Goal: Task Accomplishment & Management: Manage account settings

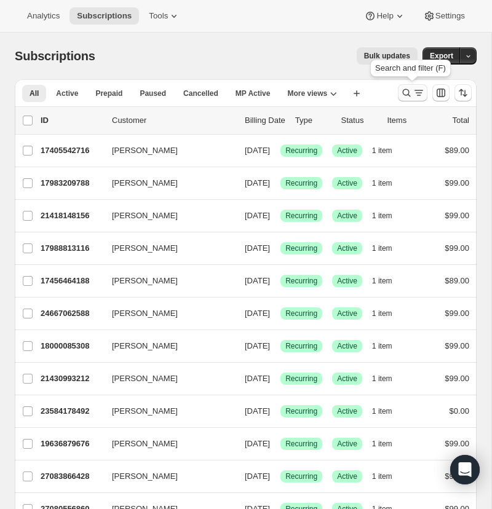
click at [404, 90] on icon "Search and filter results" at bounding box center [407, 93] width 8 height 8
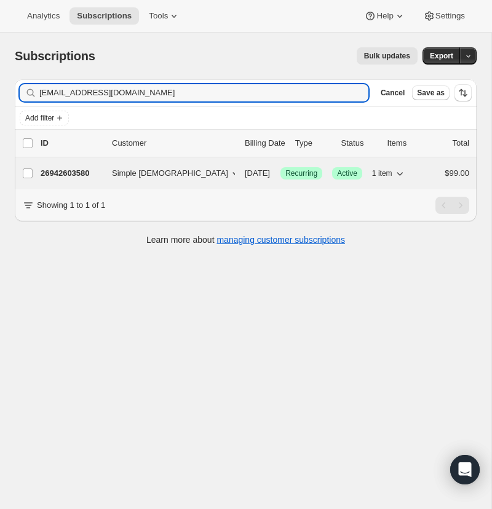
type input "[EMAIL_ADDRESS][DOMAIN_NAME]"
click at [65, 174] on p "26942603580" at bounding box center [72, 173] width 62 height 12
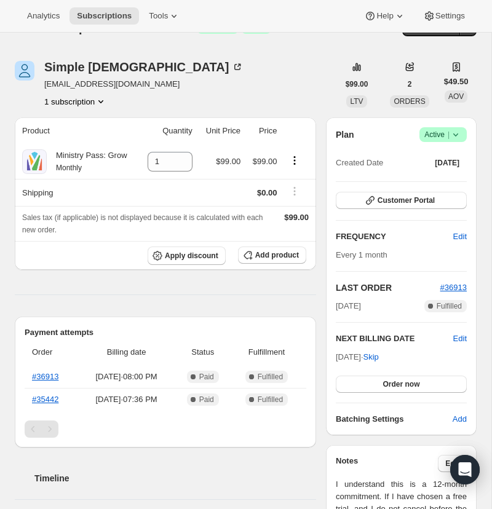
scroll to position [30, 0]
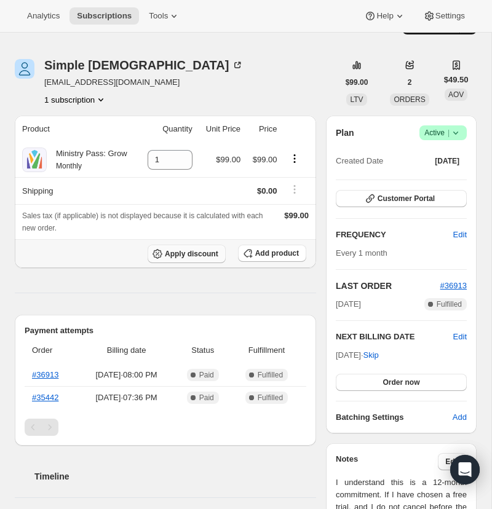
click at [180, 259] on span "Apply discount" at bounding box center [192, 254] width 54 height 10
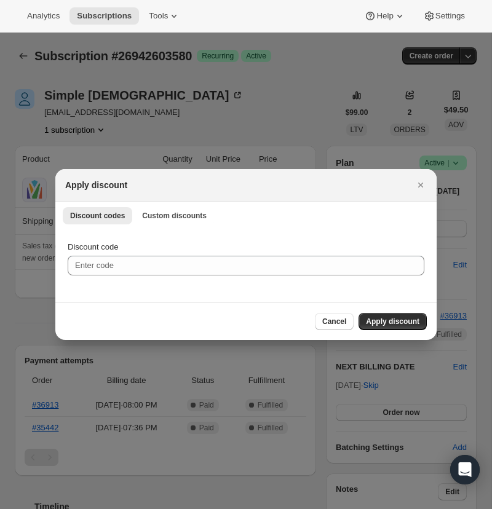
scroll to position [0, 0]
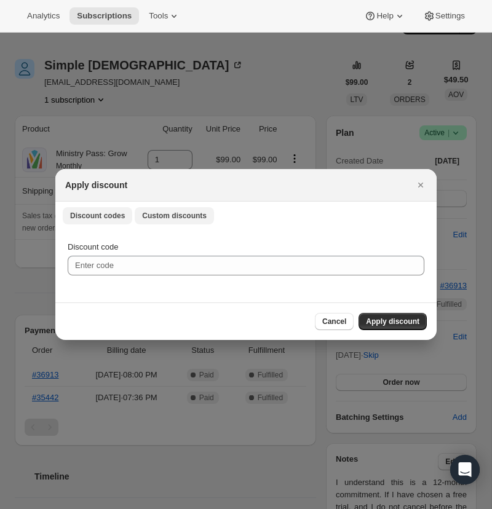
click at [165, 213] on span "Custom discounts" at bounding box center [174, 216] width 65 height 10
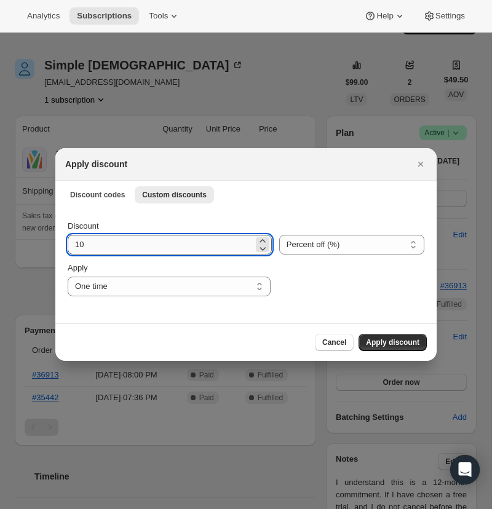
drag, startPoint x: 78, startPoint y: 244, endPoint x: 71, endPoint y: 243, distance: 7.4
click at [71, 243] on input "10" at bounding box center [161, 245] width 186 height 20
type input "30"
click at [345, 241] on select "Percent off (%) Amount off ($)" at bounding box center [351, 245] width 145 height 20
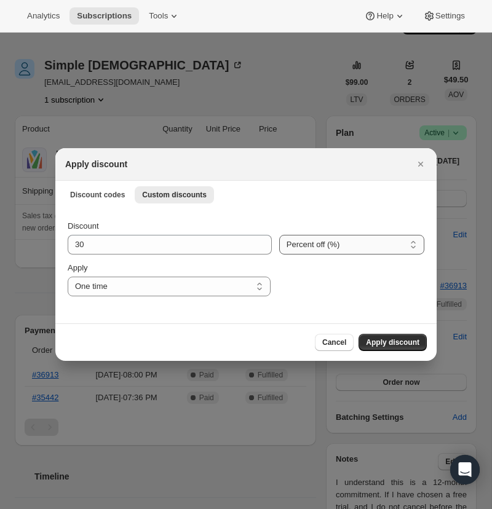
select select "fixed"
click at [279, 235] on select "Percent off (%) Amount off ($)" at bounding box center [351, 245] width 145 height 20
click at [260, 285] on select "One time Specify instances... Indefinitely" at bounding box center [169, 287] width 203 height 20
select select "specific"
click at [68, 277] on select "One time Specify instances... Indefinitely" at bounding box center [169, 287] width 203 height 20
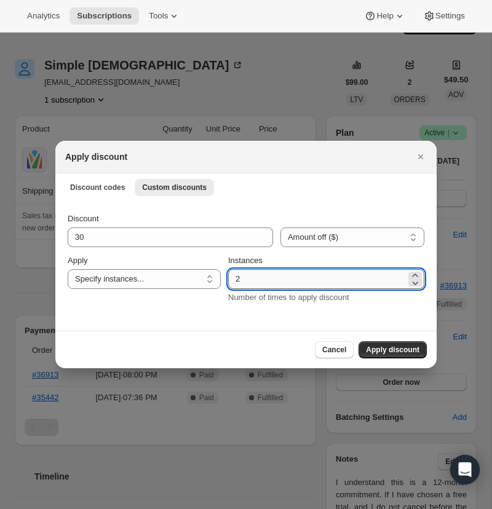
drag, startPoint x: 247, startPoint y: 280, endPoint x: 234, endPoint y: 281, distance: 12.9
click at [235, 280] on input "2" at bounding box center [317, 279] width 178 height 20
type input "11"
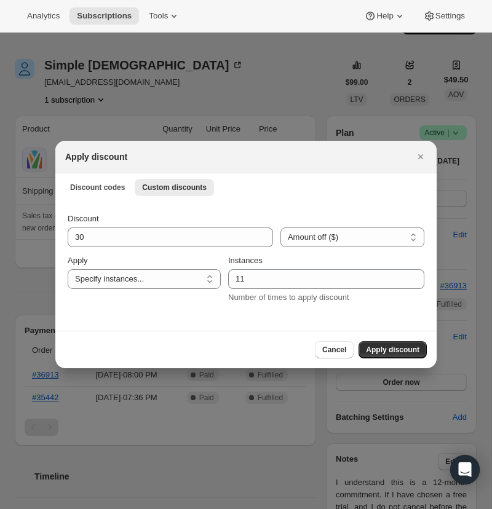
click at [387, 348] on span "Apply discount" at bounding box center [393, 350] width 54 height 10
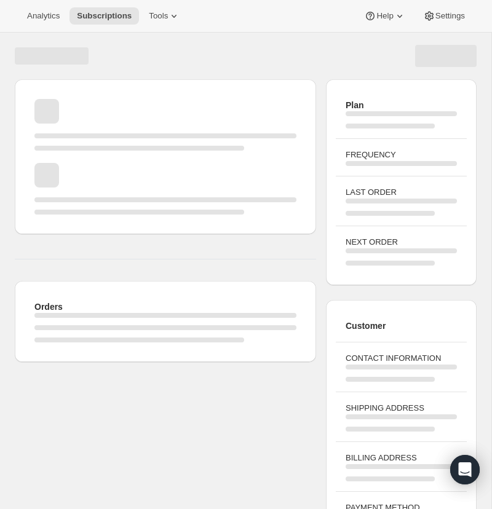
scroll to position [30, 0]
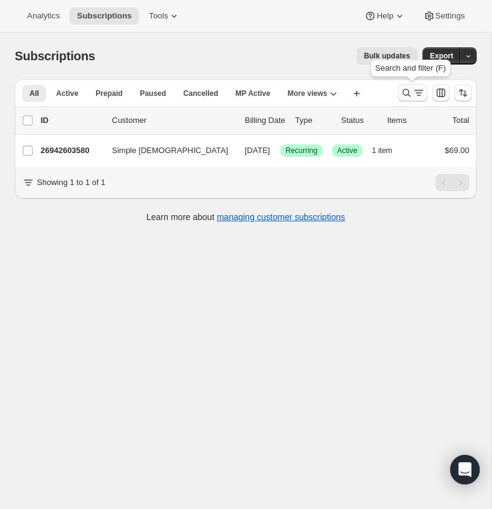
click at [404, 90] on icon "Search and filter results" at bounding box center [407, 93] width 8 height 8
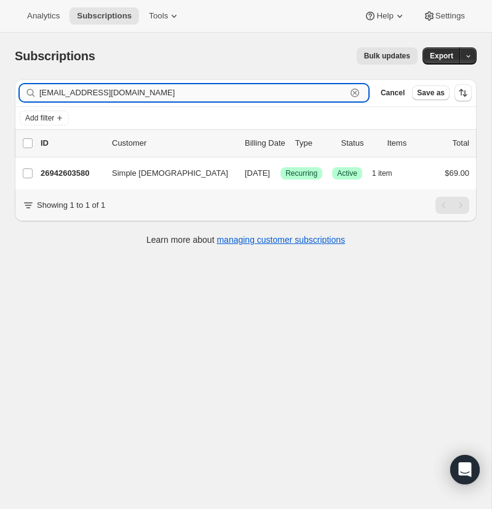
drag, startPoint x: 355, startPoint y: 90, endPoint x: 255, endPoint y: 95, distance: 99.8
click at [355, 90] on icon "button" at bounding box center [355, 93] width 12 height 12
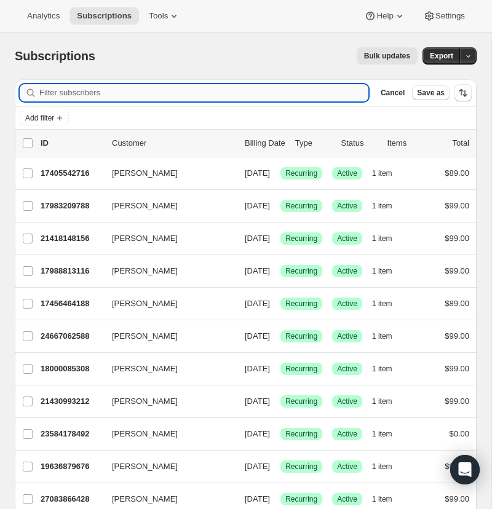
paste input "[PERSON_NAME][EMAIL_ADDRESS][DOMAIN_NAME]"
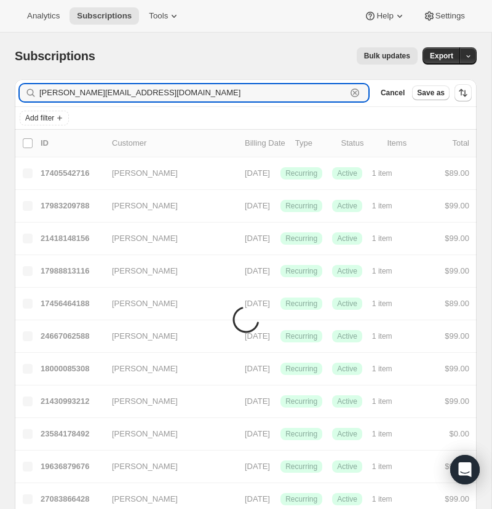
type input "[PERSON_NAME][EMAIL_ADDRESS][DOMAIN_NAME]"
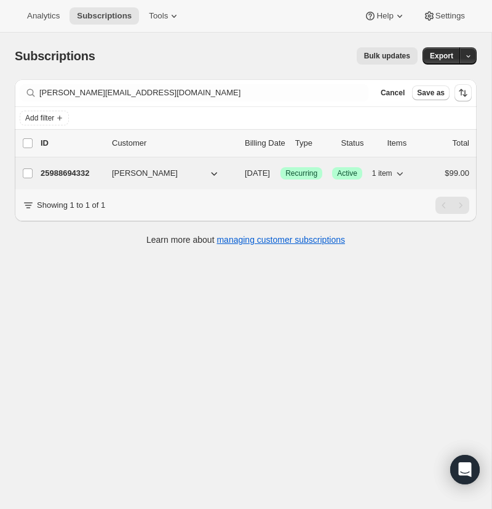
click at [78, 170] on p "25988694332" at bounding box center [72, 173] width 62 height 12
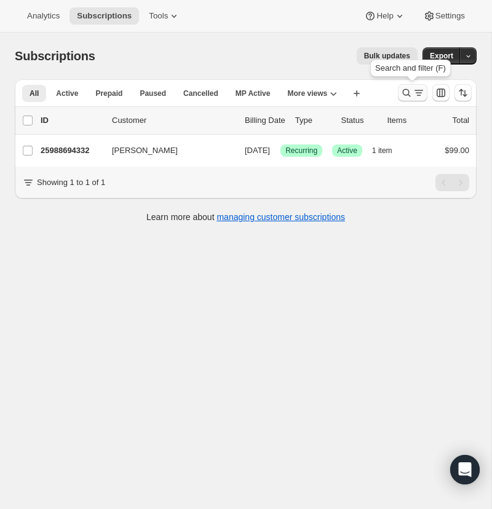
click at [404, 90] on icon "Search and filter results" at bounding box center [406, 93] width 12 height 12
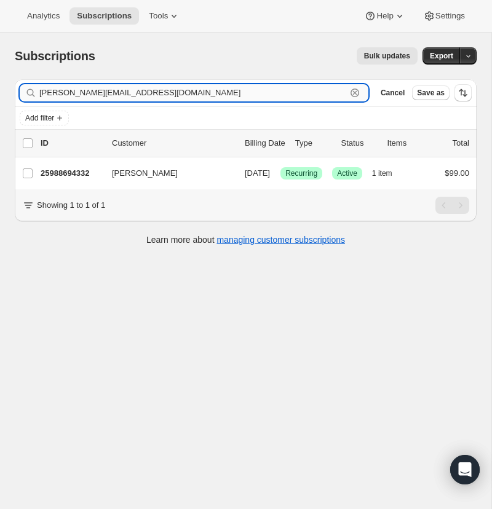
click at [353, 92] on icon "button" at bounding box center [355, 93] width 12 height 12
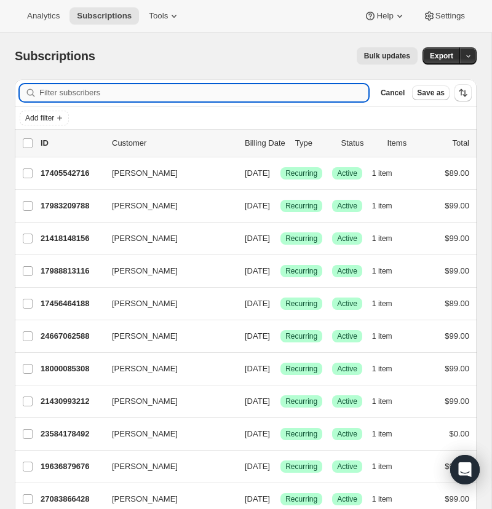
paste input "[EMAIL_ADDRESS][DOMAIN_NAME]"
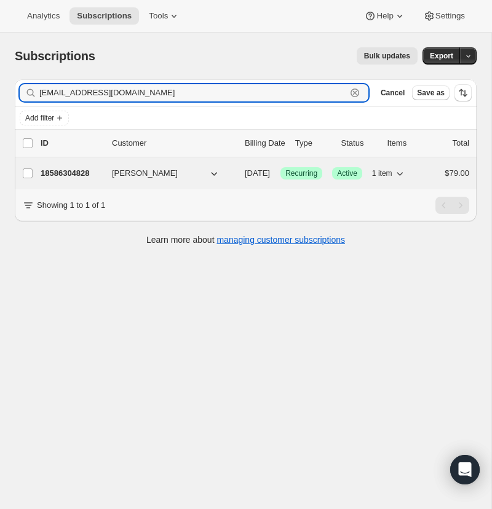
type input "[EMAIL_ADDRESS][DOMAIN_NAME]"
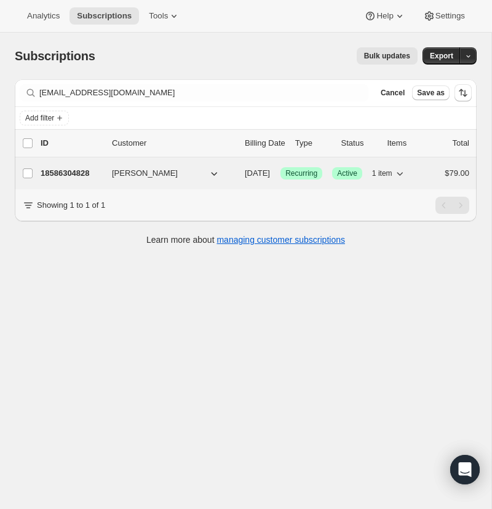
click at [74, 170] on p "18586304828" at bounding box center [72, 173] width 62 height 12
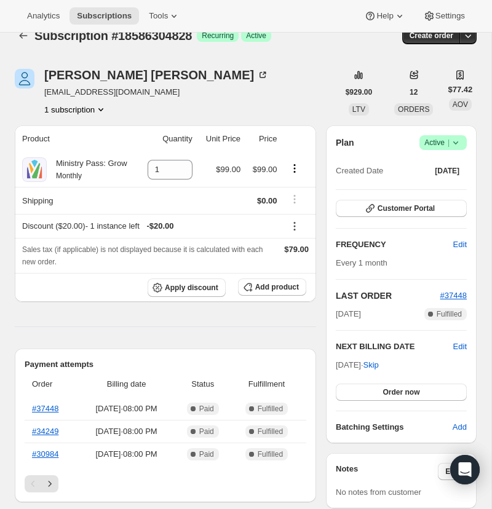
scroll to position [16, 0]
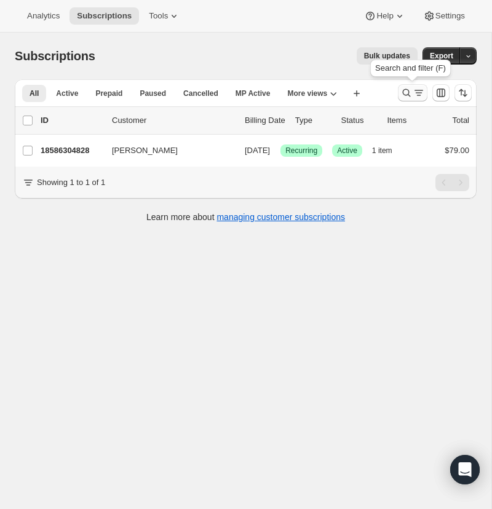
click at [406, 90] on icon "Search and filter results" at bounding box center [406, 93] width 12 height 12
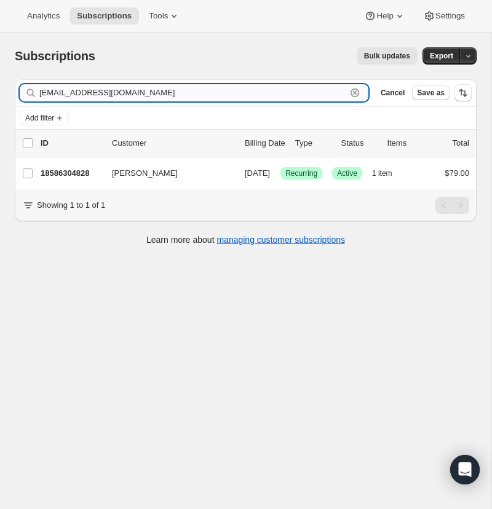
drag, startPoint x: 356, startPoint y: 89, endPoint x: 119, endPoint y: 98, distance: 237.6
click at [354, 89] on icon "button" at bounding box center [355, 93] width 12 height 12
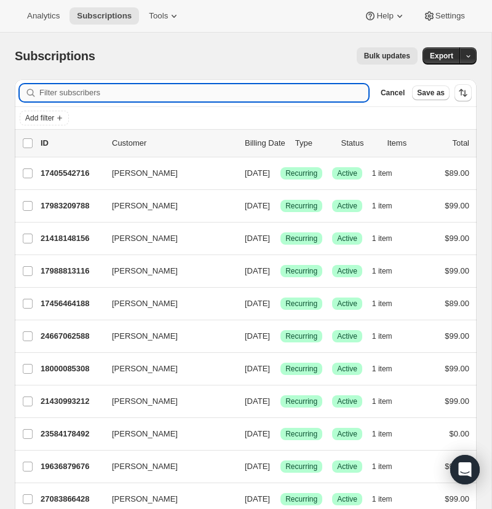
paste input "[EMAIL_ADDRESS][DOMAIN_NAME]"
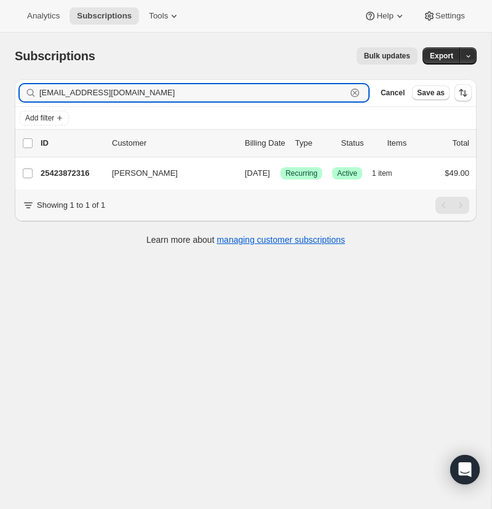
type input "[EMAIL_ADDRESS][DOMAIN_NAME]"
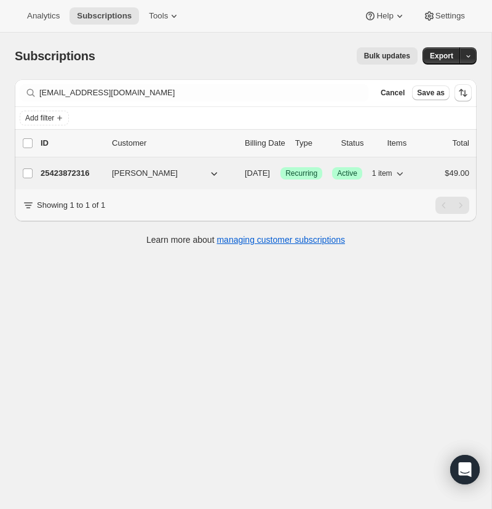
click at [68, 169] on p "25423872316" at bounding box center [72, 173] width 62 height 12
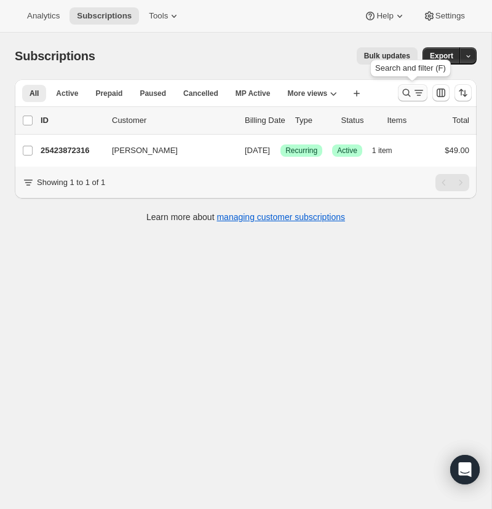
click at [405, 89] on icon "Search and filter results" at bounding box center [406, 93] width 12 height 12
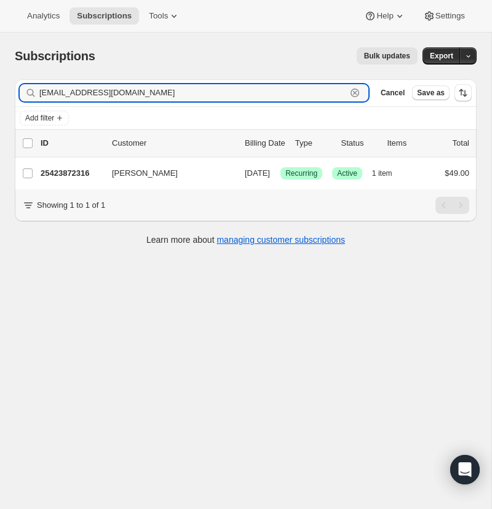
click at [356, 90] on icon "button" at bounding box center [355, 93] width 12 height 12
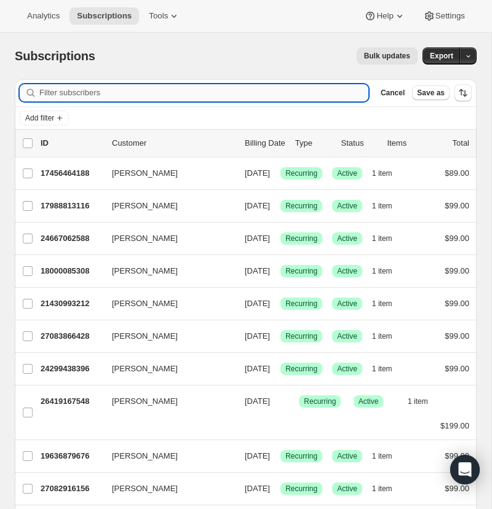
paste input "[PERSON_NAME][EMAIL_ADDRESS][PERSON_NAME][DOMAIN_NAME]"
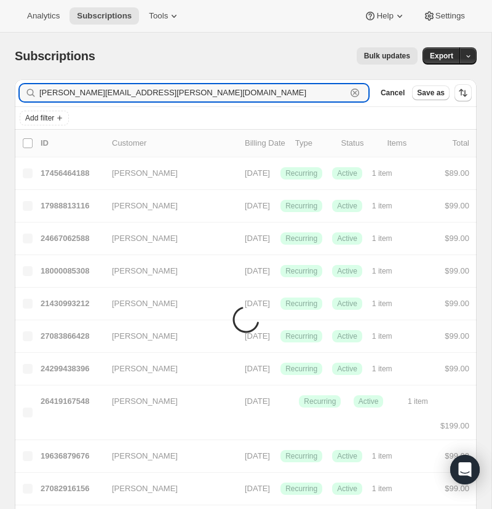
type input "[PERSON_NAME][EMAIL_ADDRESS][PERSON_NAME][DOMAIN_NAME]"
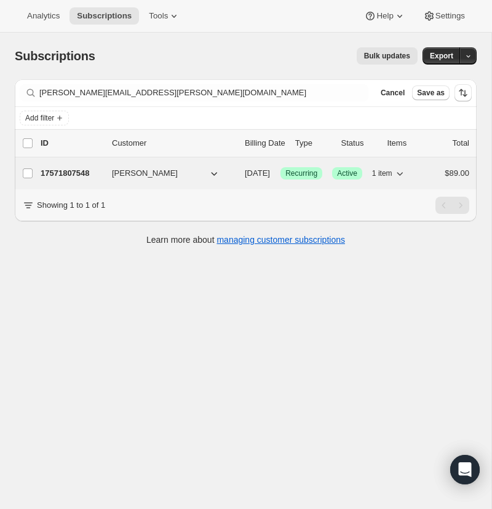
click at [70, 170] on p "17571807548" at bounding box center [72, 173] width 62 height 12
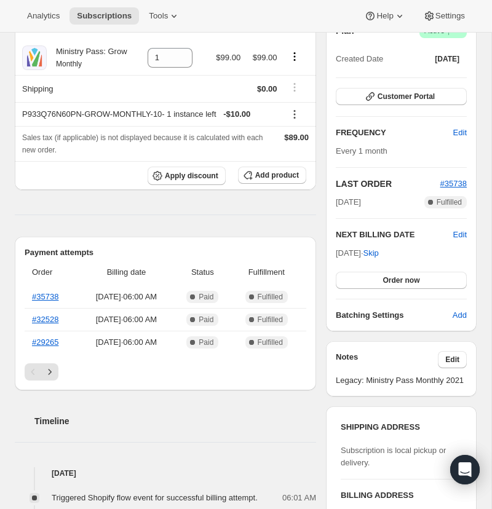
scroll to position [202, 0]
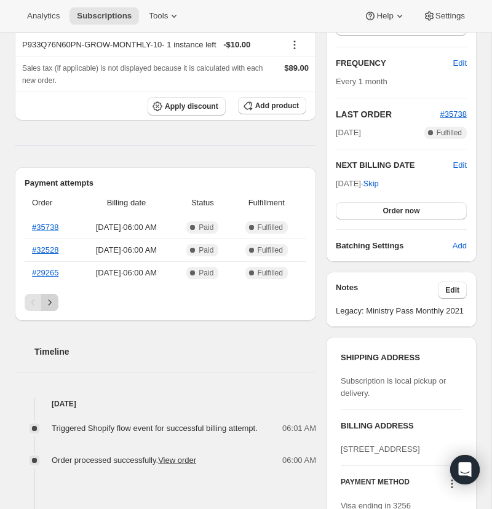
click at [50, 309] on icon "Next" at bounding box center [50, 303] width 12 height 12
click at [53, 309] on icon "Next" at bounding box center [50, 303] width 12 height 12
click at [50, 309] on icon "Next" at bounding box center [50, 303] width 12 height 12
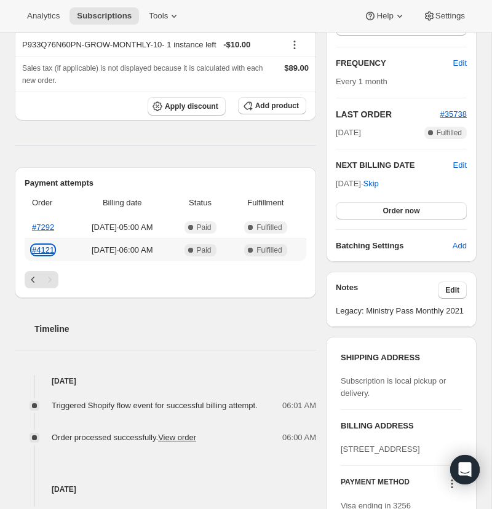
click at [49, 255] on link "#4121" at bounding box center [43, 249] width 22 height 9
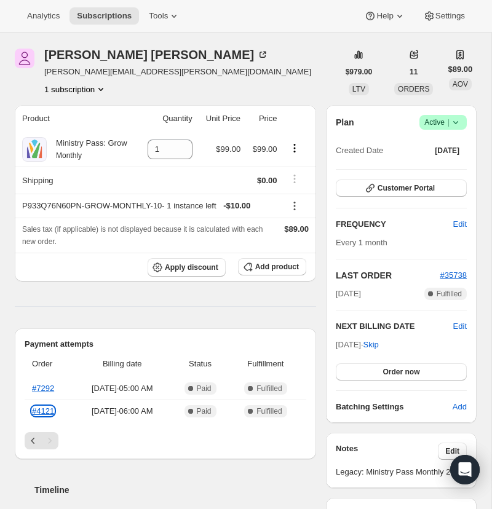
scroll to position [31, 0]
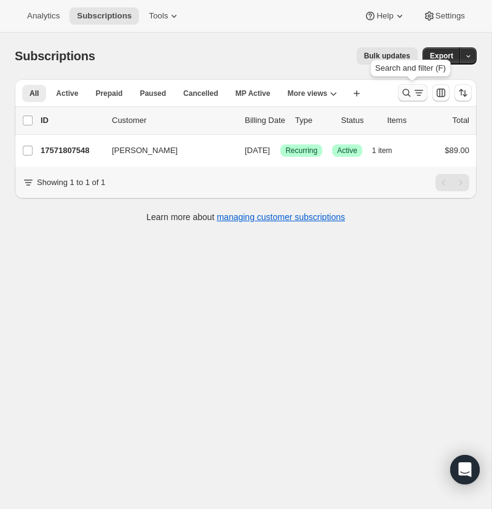
click at [404, 88] on icon "Search and filter results" at bounding box center [406, 93] width 12 height 12
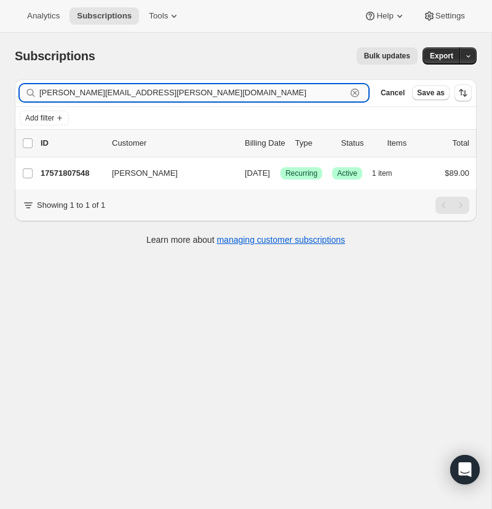
drag, startPoint x: 354, startPoint y: 89, endPoint x: 285, endPoint y: 89, distance: 68.9
click at [353, 89] on icon "button" at bounding box center [355, 93] width 9 height 9
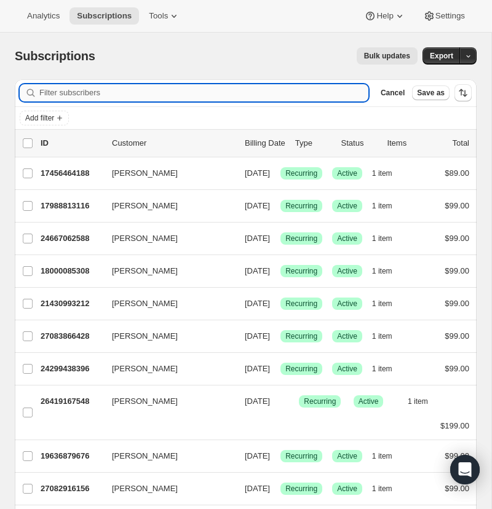
paste input "[EMAIL_ADDRESS][DOMAIN_NAME]"
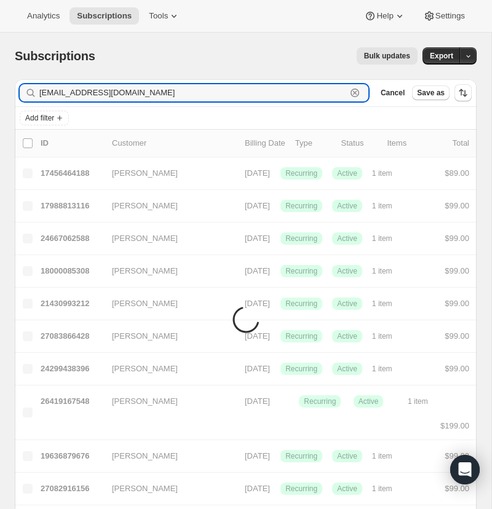
type input "[EMAIL_ADDRESS][DOMAIN_NAME]"
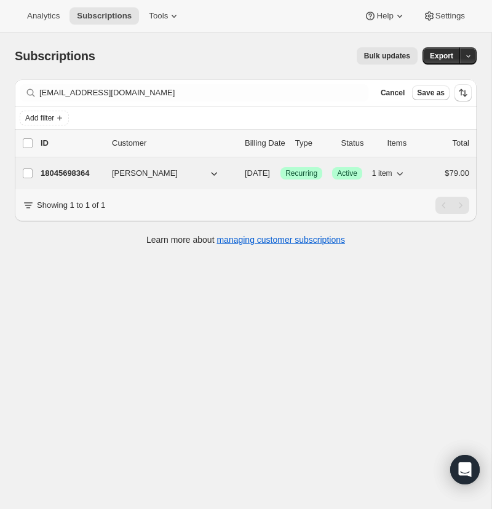
click at [64, 172] on p "18045698364" at bounding box center [72, 173] width 62 height 12
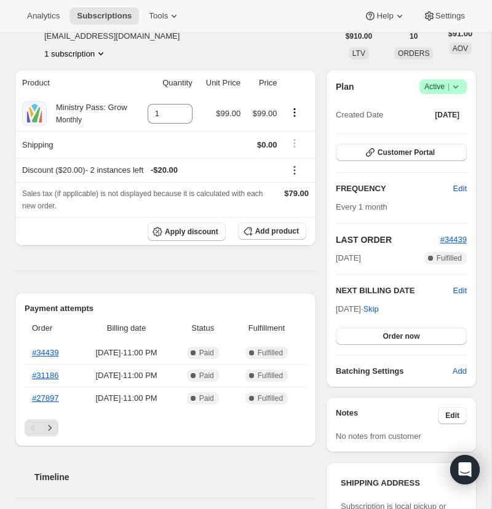
scroll to position [15, 0]
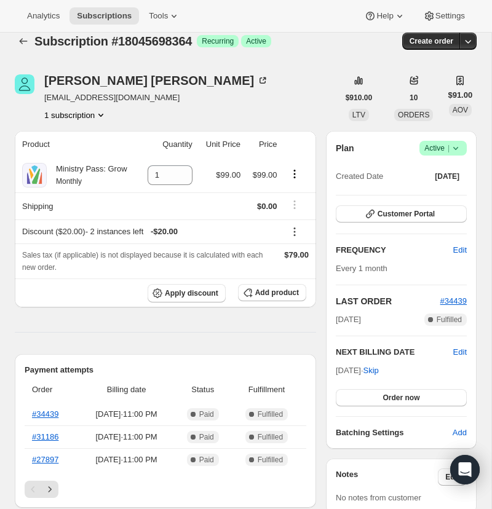
click at [456, 154] on icon at bounding box center [456, 148] width 12 height 12
click at [431, 240] on span "Cancel subscription" at bounding box center [440, 240] width 70 height 9
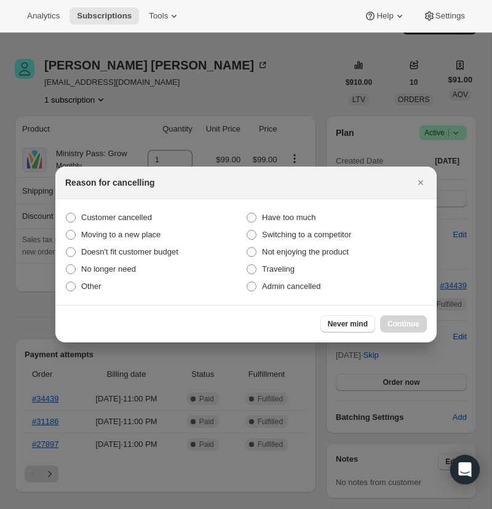
scroll to position [0, 0]
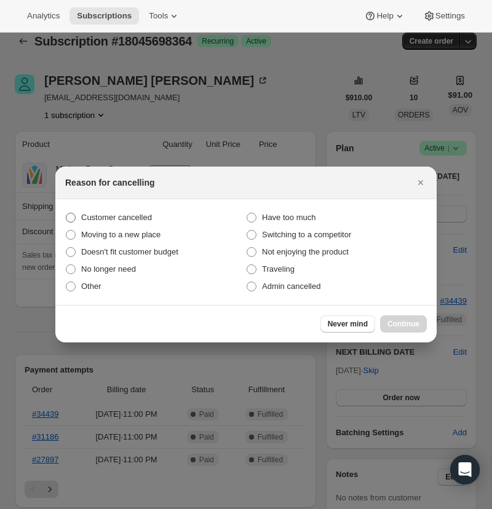
drag, startPoint x: 70, startPoint y: 215, endPoint x: 101, endPoint y: 225, distance: 32.9
click at [70, 215] on span ":r2fm:" at bounding box center [71, 218] width 10 height 10
click at [66, 213] on input "Customer cancelled" at bounding box center [66, 213] width 1 height 1
radio input "true"
click at [392, 320] on span "Continue" at bounding box center [404, 324] width 32 height 10
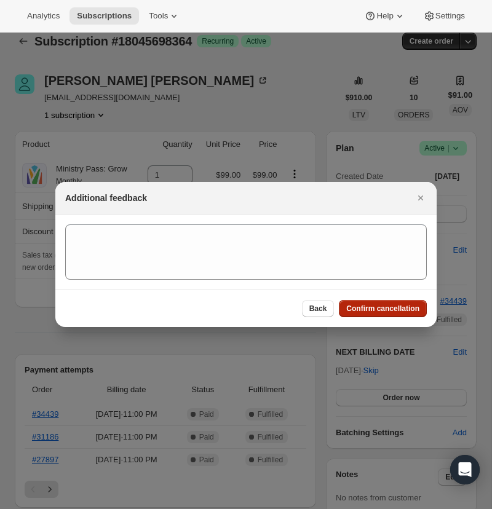
click at [358, 306] on span "Confirm cancellation" at bounding box center [382, 309] width 73 height 10
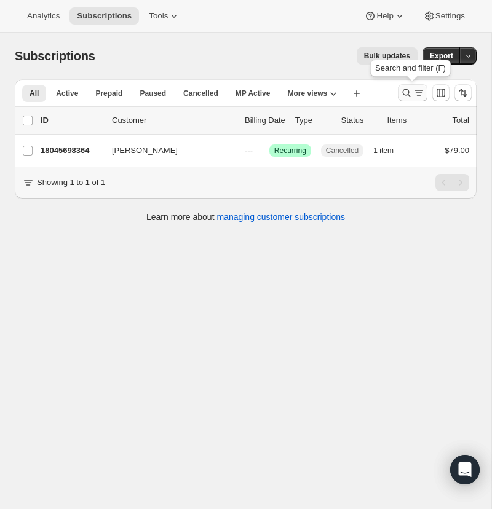
click at [405, 89] on icon "Search and filter results" at bounding box center [407, 93] width 8 height 8
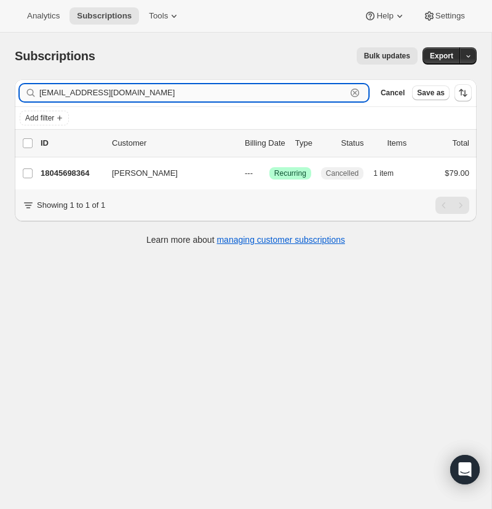
click at [355, 92] on icon "button" at bounding box center [355, 93] width 12 height 12
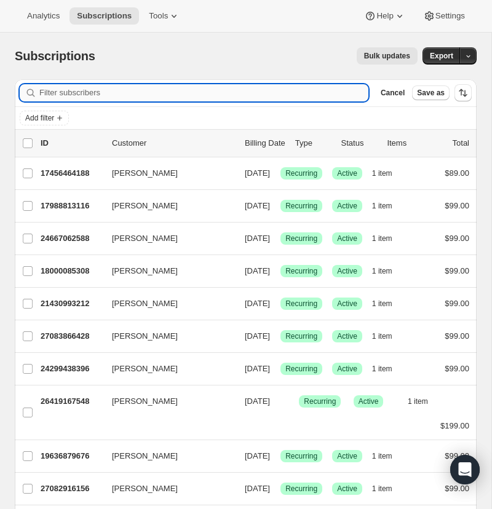
paste input "[PERSON_NAME][EMAIL_ADDRESS][DOMAIN_NAME]"
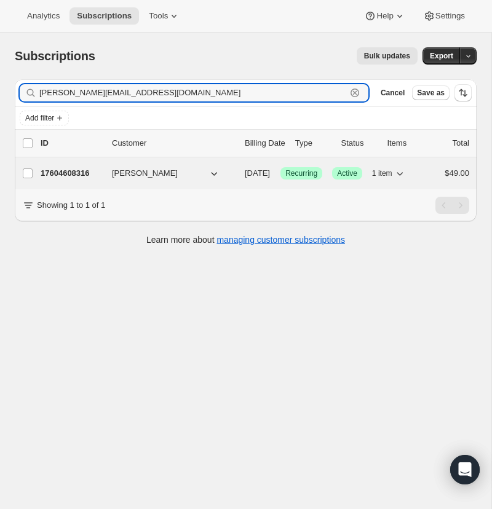
type input "[PERSON_NAME][EMAIL_ADDRESS][DOMAIN_NAME]"
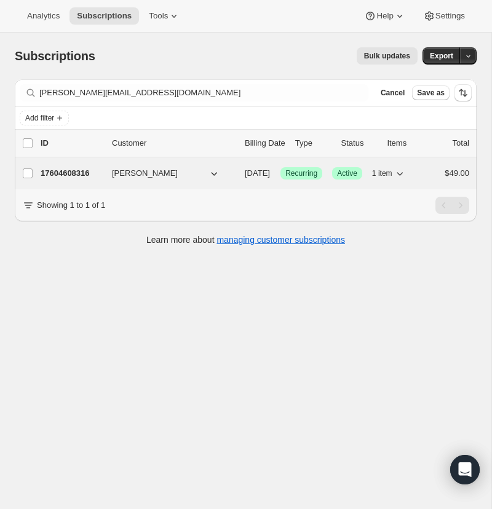
click at [80, 172] on p "17604608316" at bounding box center [72, 173] width 62 height 12
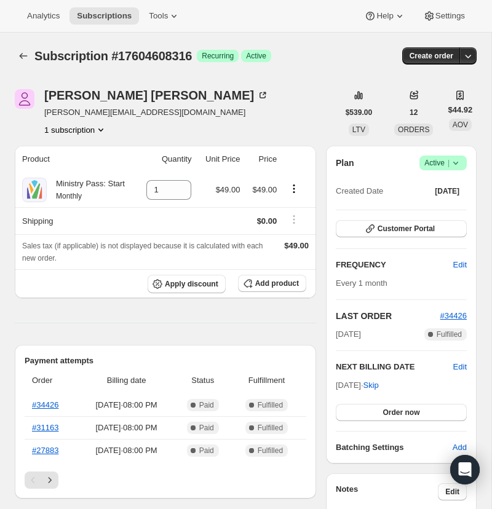
click at [456, 169] on icon at bounding box center [456, 163] width 12 height 12
click at [455, 133] on div "[PERSON_NAME] [PERSON_NAME][EMAIL_ADDRESS][DOMAIN_NAME] 1 subscription $539.00 …" at bounding box center [246, 112] width 462 height 47
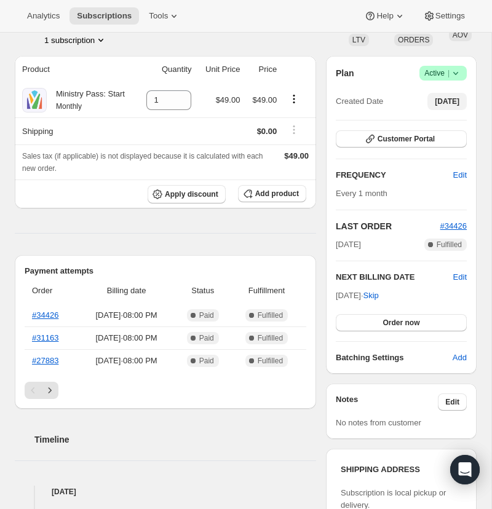
scroll to position [93, 0]
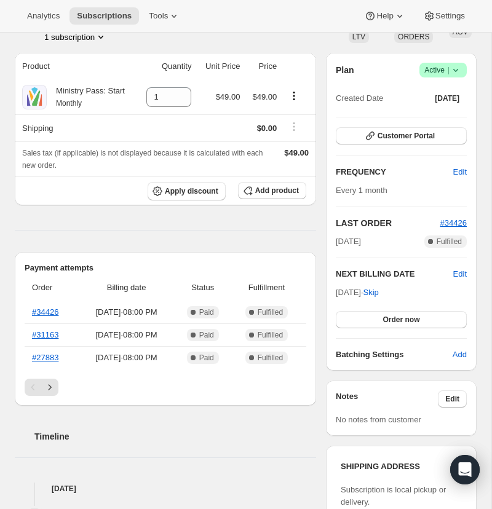
click at [453, 76] on icon at bounding box center [456, 70] width 12 height 12
click at [432, 162] on span "Cancel subscription" at bounding box center [440, 161] width 70 height 9
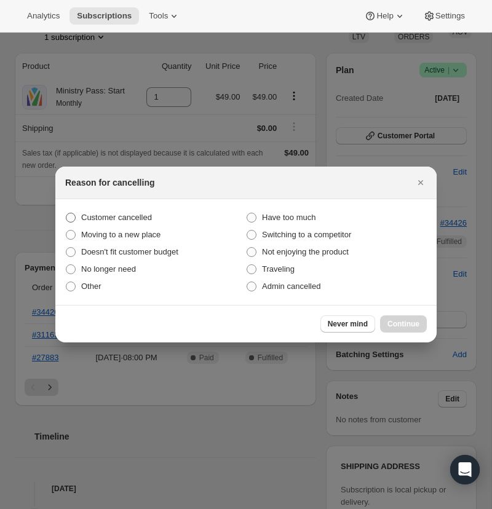
click at [70, 215] on span ":r2v1:" at bounding box center [71, 218] width 10 height 10
click at [66, 213] on input "Customer cancelled" at bounding box center [66, 213] width 1 height 1
radio input "true"
click at [397, 323] on span "Continue" at bounding box center [404, 324] width 32 height 10
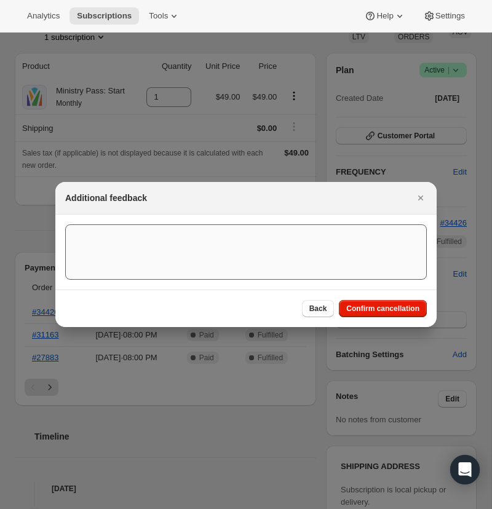
drag, startPoint x: 367, startPoint y: 305, endPoint x: 373, endPoint y: 261, distance: 44.1
click at [367, 305] on span "Confirm cancellation" at bounding box center [382, 309] width 73 height 10
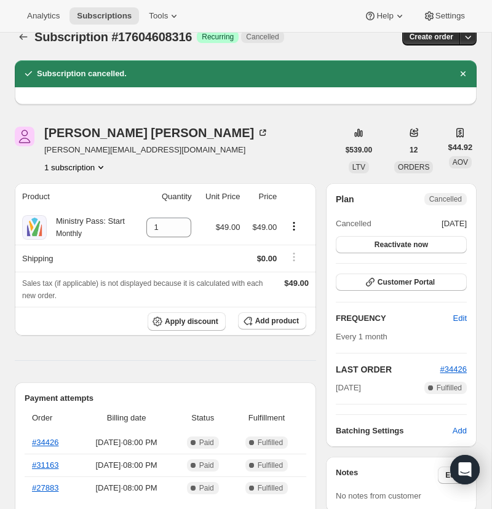
scroll to position [10, 0]
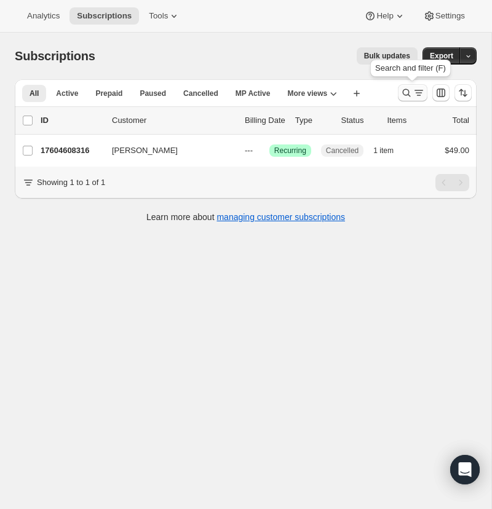
click at [407, 89] on icon "Search and filter results" at bounding box center [406, 93] width 12 height 12
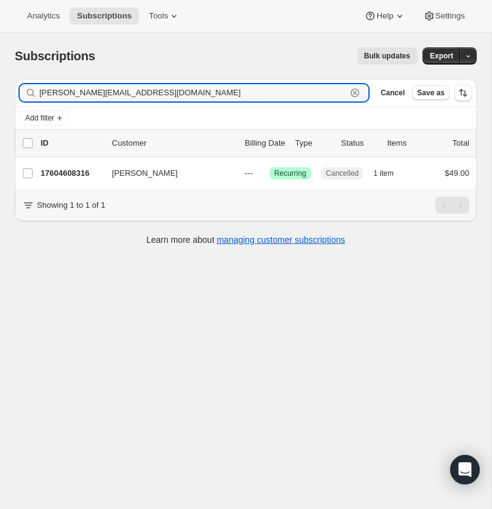
drag, startPoint x: 356, startPoint y: 92, endPoint x: 205, endPoint y: 104, distance: 151.2
click at [356, 92] on icon "button" at bounding box center [355, 93] width 12 height 12
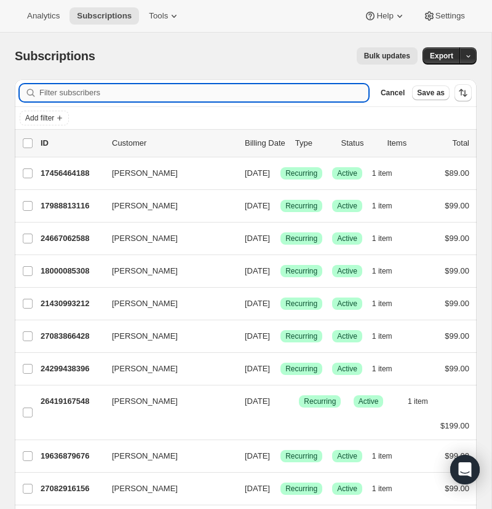
paste input "[EMAIL_ADDRESS][DOMAIN_NAME]"
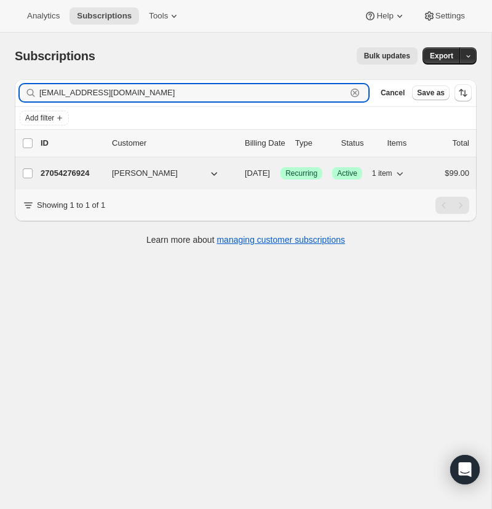
type input "[EMAIL_ADDRESS][DOMAIN_NAME]"
click at [69, 171] on p "27054276924" at bounding box center [72, 173] width 62 height 12
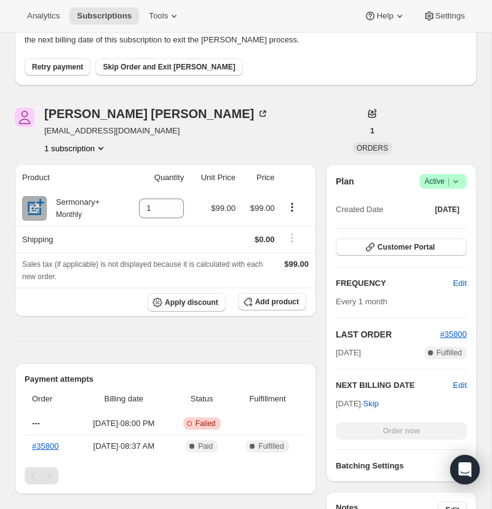
scroll to position [98, 0]
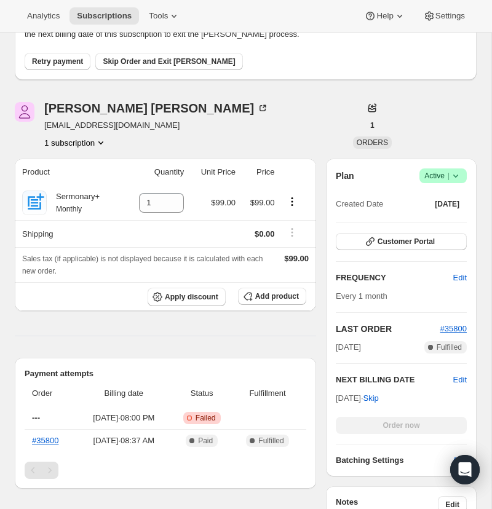
click at [456, 173] on icon at bounding box center [456, 176] width 12 height 12
click at [433, 219] on span "Cancel subscription" at bounding box center [440, 221] width 70 height 9
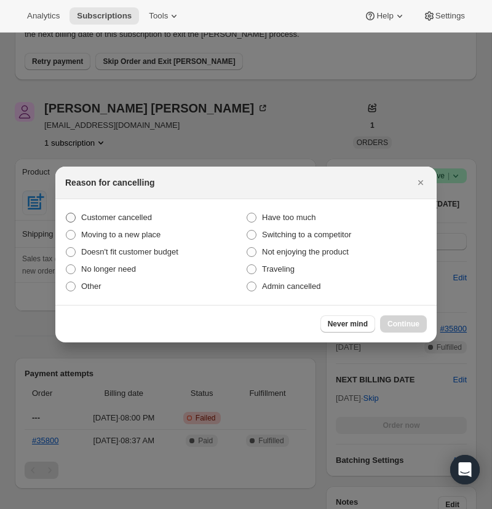
drag, startPoint x: 68, startPoint y: 213, endPoint x: 73, endPoint y: 218, distance: 7.0
click at [68, 213] on span ":r3e6:" at bounding box center [71, 218] width 10 height 10
click at [66, 213] on input "Customer cancelled" at bounding box center [66, 213] width 1 height 1
radio input "true"
click at [404, 322] on span "Continue" at bounding box center [404, 324] width 32 height 10
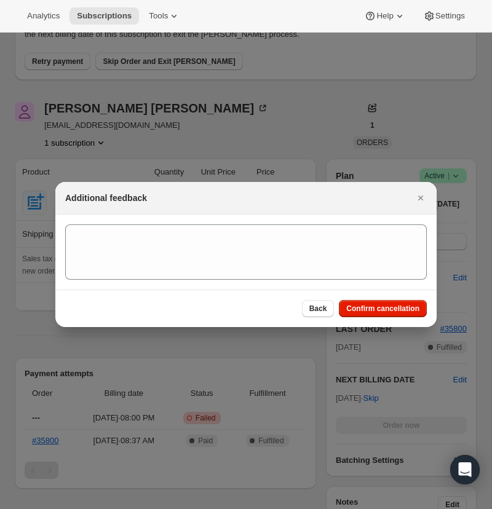
click at [380, 306] on span "Confirm cancellation" at bounding box center [382, 309] width 73 height 10
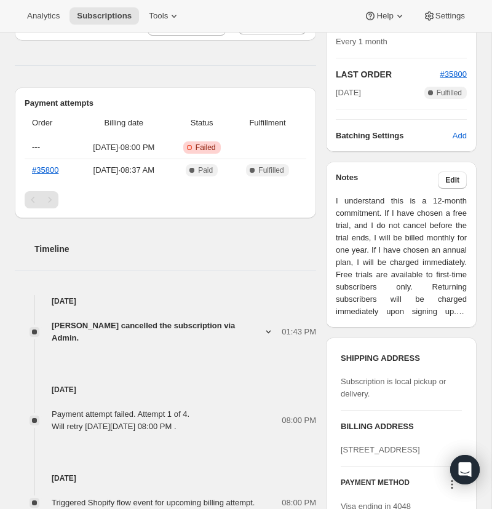
scroll to position [434, 0]
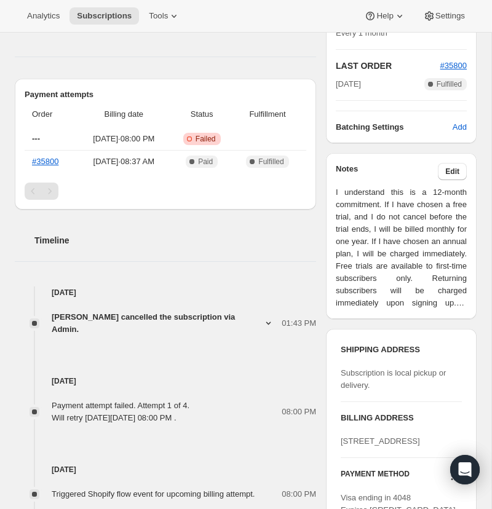
click at [368, 171] on h3 "Notes" at bounding box center [387, 171] width 102 height 17
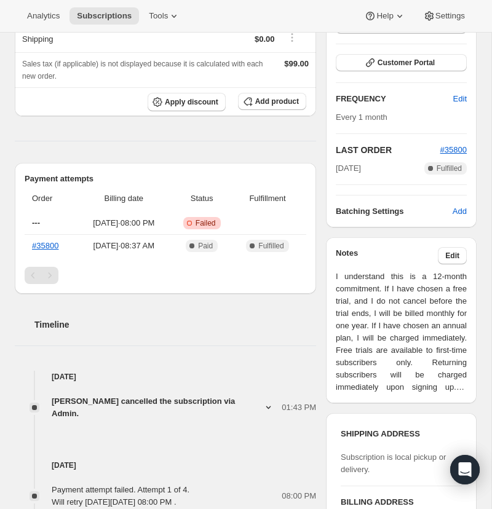
scroll to position [257, 0]
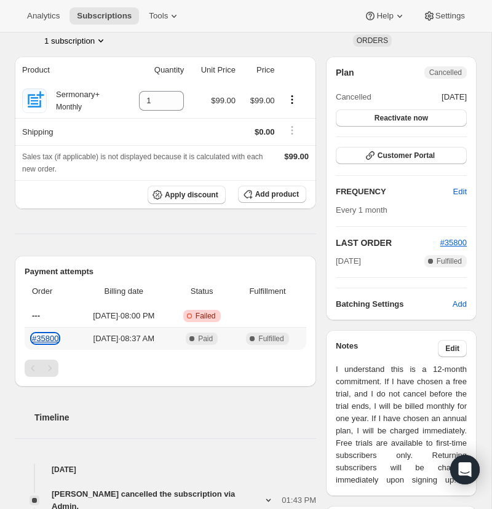
click at [47, 337] on link "#35800" at bounding box center [45, 338] width 26 height 9
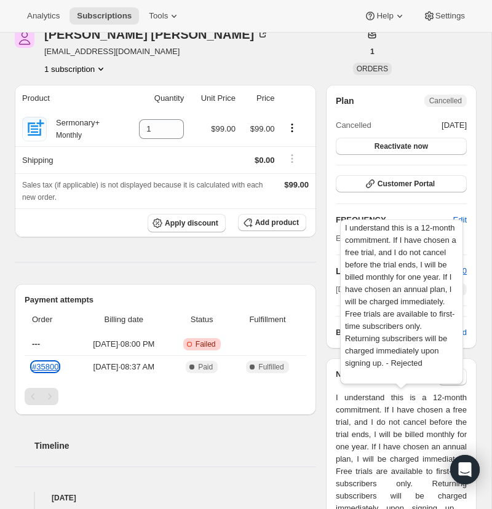
scroll to position [222, 0]
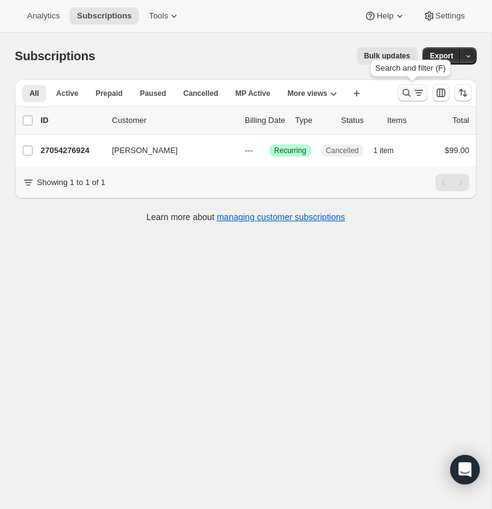
click at [404, 89] on icon "Search and filter results" at bounding box center [406, 93] width 12 height 12
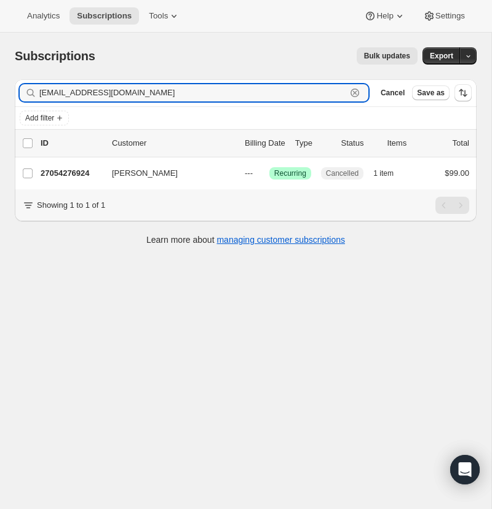
drag, startPoint x: 353, startPoint y: 90, endPoint x: 236, endPoint y: 92, distance: 116.9
click at [353, 90] on icon "button" at bounding box center [355, 93] width 12 height 12
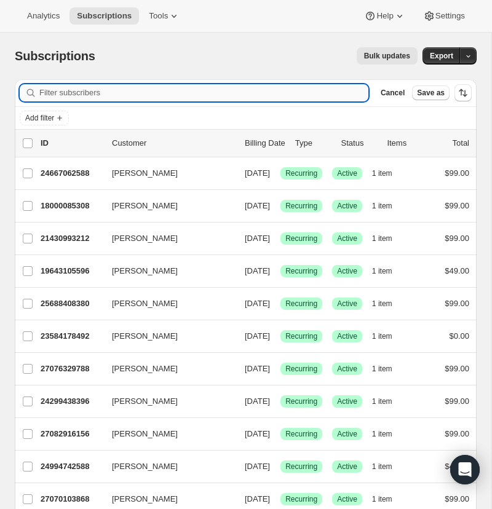
paste input "[EMAIL_ADDRESS][DOMAIN_NAME]"
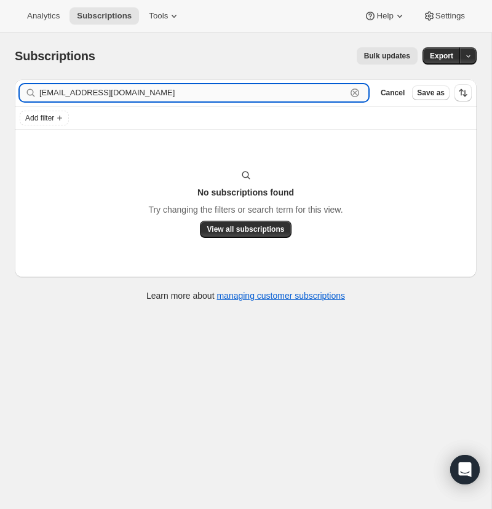
click at [195, 92] on input "[EMAIL_ADDRESS][DOMAIN_NAME]" at bounding box center [192, 92] width 307 height 17
type input "[EMAIL_ADDRESS][DOMAIN_NAME]"
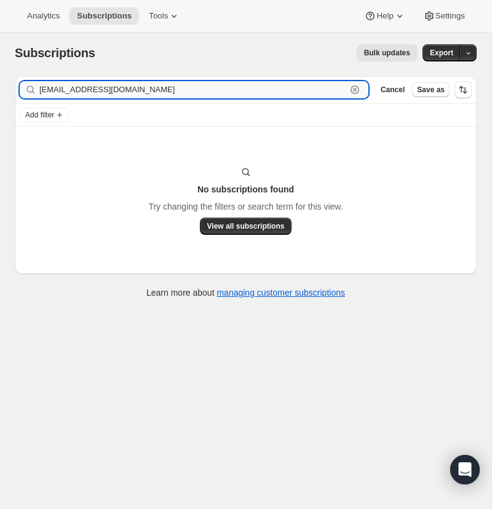
drag, startPoint x: 284, startPoint y: 85, endPoint x: 291, endPoint y: 89, distance: 8.5
click at [284, 85] on input "[EMAIL_ADDRESS][DOMAIN_NAME]" at bounding box center [192, 89] width 307 height 17
drag, startPoint x: 354, startPoint y: 88, endPoint x: 253, endPoint y: 99, distance: 101.5
click at [353, 88] on icon "button" at bounding box center [355, 90] width 12 height 12
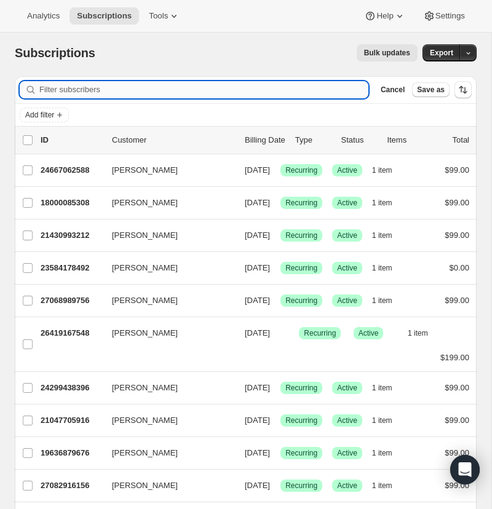
paste input "[EMAIL_ADDRESS][DOMAIN_NAME]"
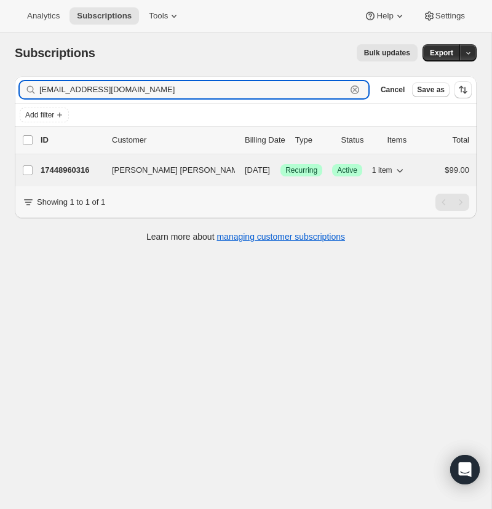
type input "[EMAIL_ADDRESS][DOMAIN_NAME]"
click at [78, 168] on p "17448960316" at bounding box center [72, 170] width 62 height 12
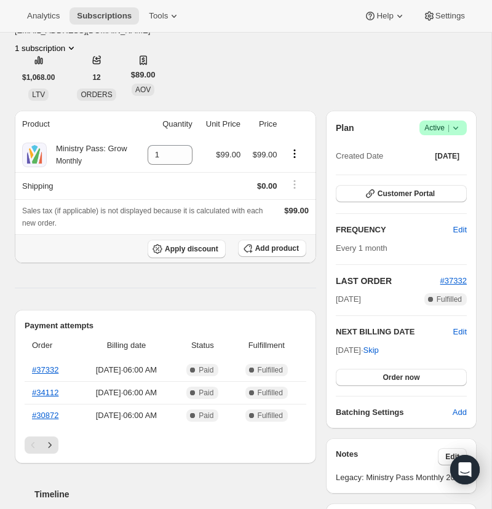
scroll to position [164, 0]
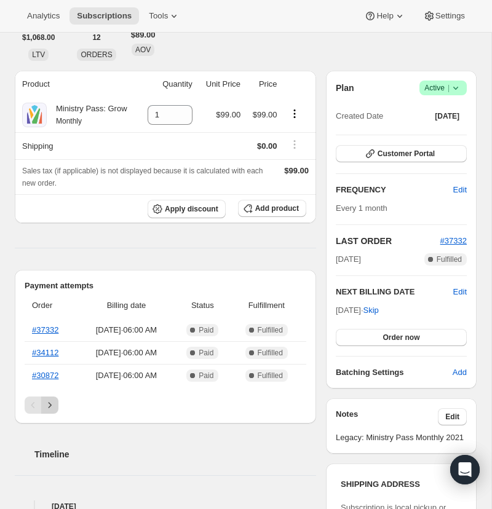
click at [52, 399] on icon "Next" at bounding box center [50, 405] width 12 height 12
click at [50, 399] on icon "Next" at bounding box center [50, 405] width 12 height 12
click at [52, 399] on icon "Next" at bounding box center [50, 405] width 12 height 12
click at [47, 371] on link "#2567" at bounding box center [43, 375] width 22 height 9
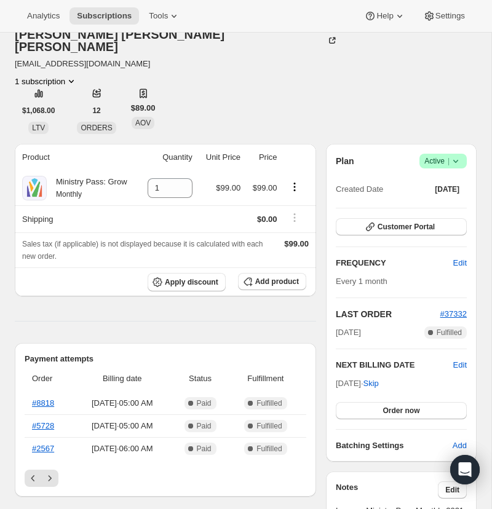
scroll to position [110, 0]
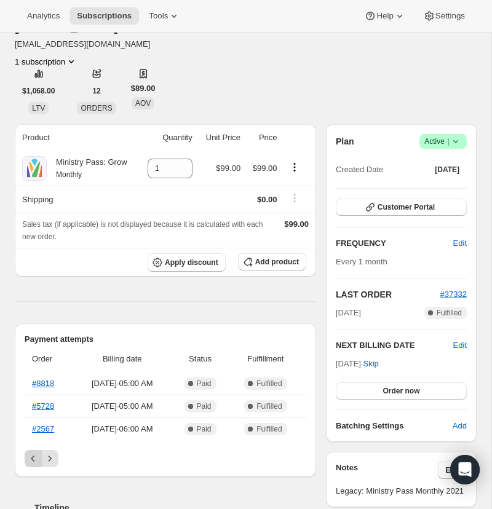
click at [30, 453] on icon "Previous" at bounding box center [33, 459] width 12 height 12
click at [53, 453] on icon "Next" at bounding box center [50, 459] width 12 height 12
click at [52, 453] on icon "Next" at bounding box center [50, 459] width 12 height 12
click at [53, 450] on div "Pagination" at bounding box center [49, 458] width 17 height 17
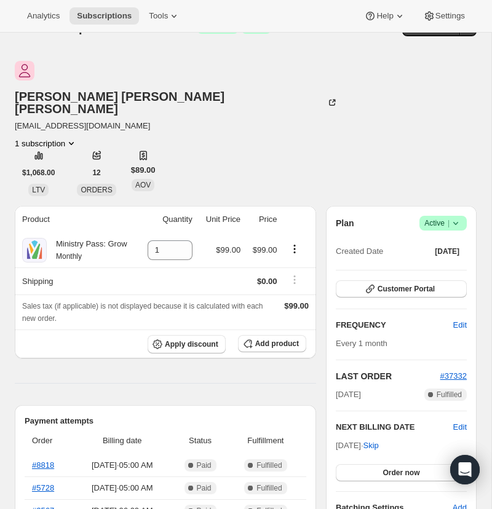
scroll to position [22, 0]
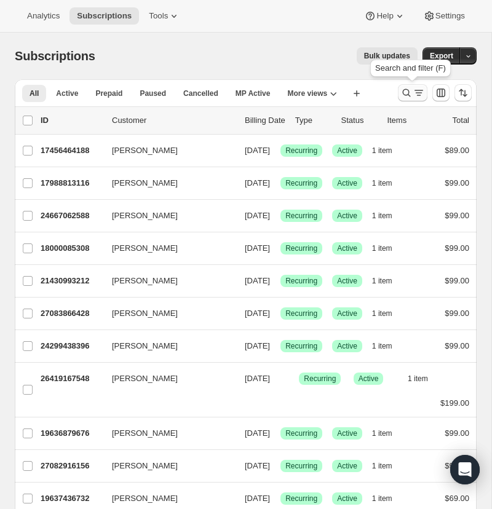
click at [401, 87] on icon "Search and filter results" at bounding box center [406, 93] width 12 height 12
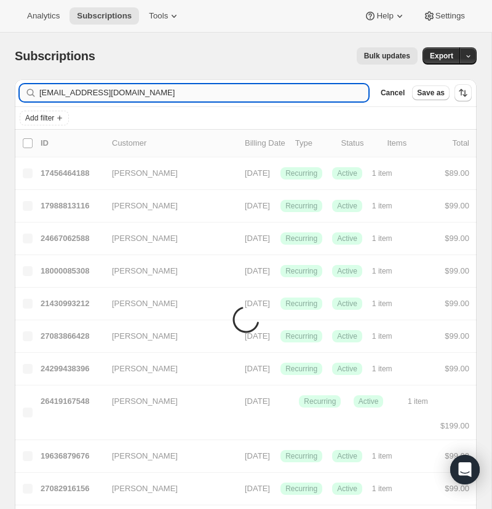
type input "garethdickinson@me.com"
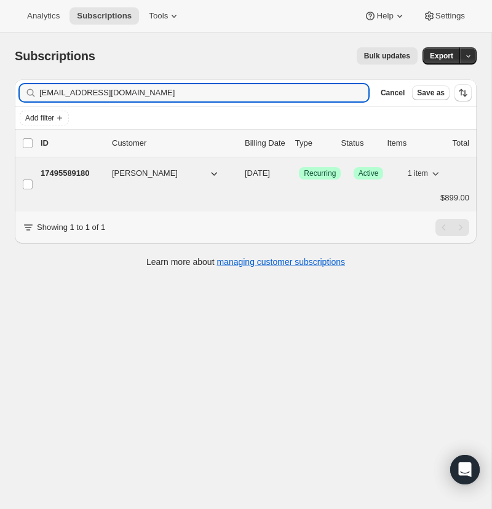
click at [74, 173] on p "17495589180" at bounding box center [72, 173] width 62 height 12
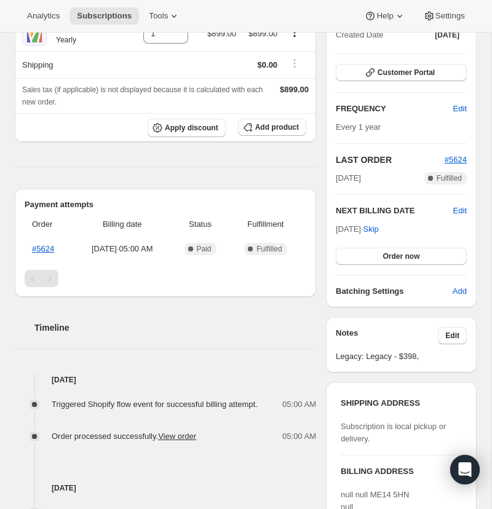
scroll to position [118, 0]
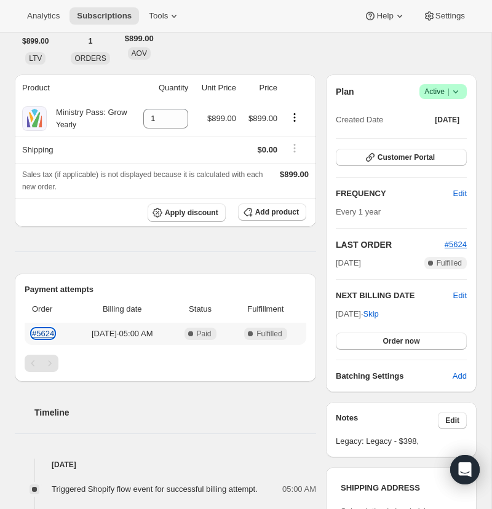
click at [48, 338] on link "#5624" at bounding box center [43, 333] width 22 height 9
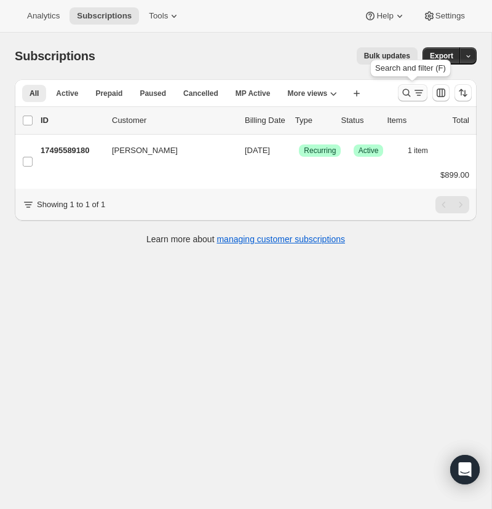
click at [402, 88] on icon "Search and filter results" at bounding box center [406, 93] width 12 height 12
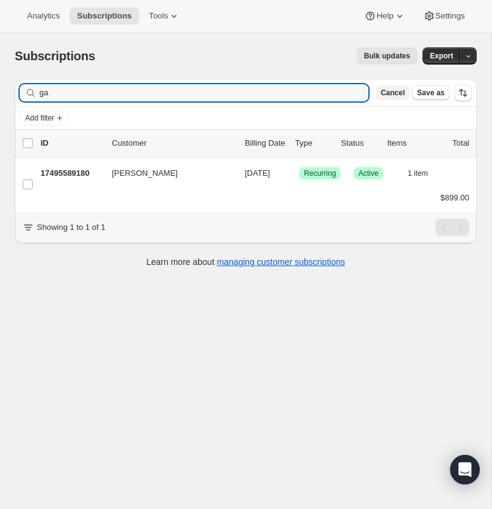
type input "g"
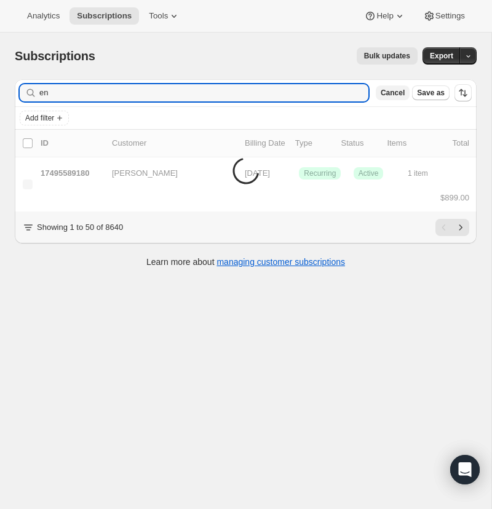
type input "e"
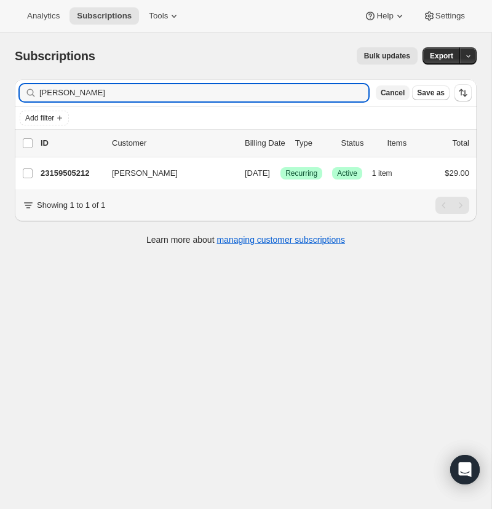
type input "kent bascome"
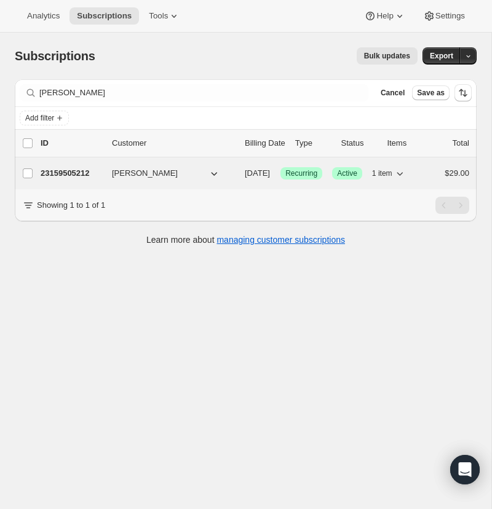
click at [65, 173] on p "23159505212" at bounding box center [72, 173] width 62 height 12
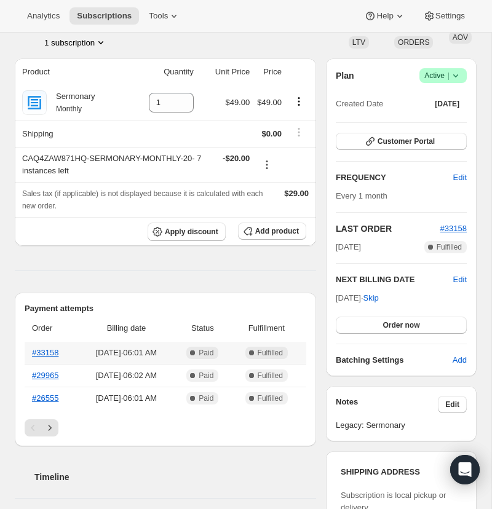
scroll to position [100, 0]
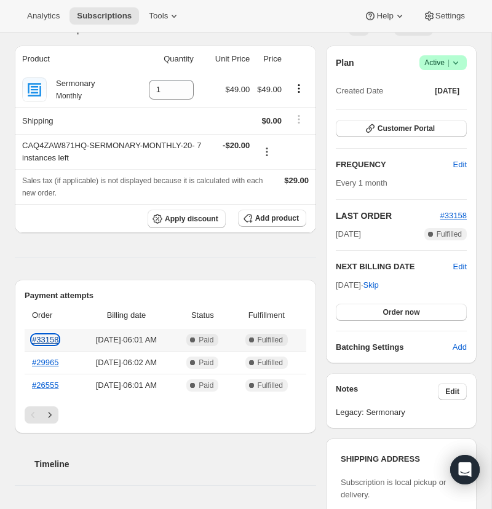
click at [49, 345] on link "#33158" at bounding box center [45, 339] width 26 height 9
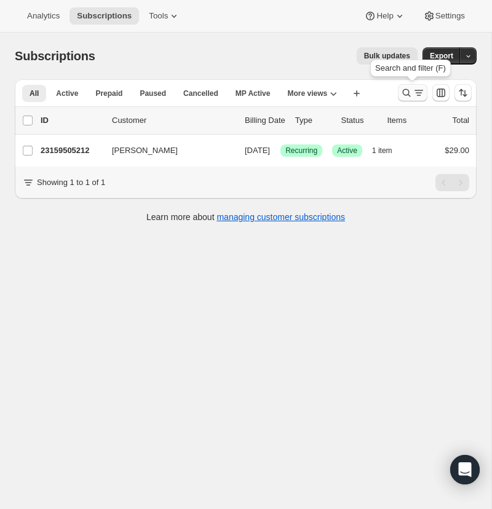
click at [404, 90] on icon "Search and filter results" at bounding box center [406, 93] width 12 height 12
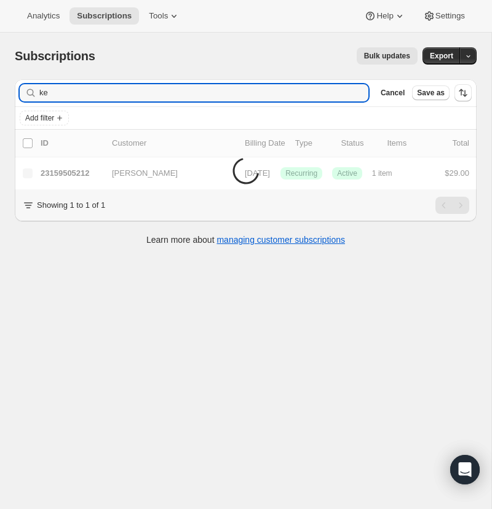
type input "k"
type input "jonathan wilson"
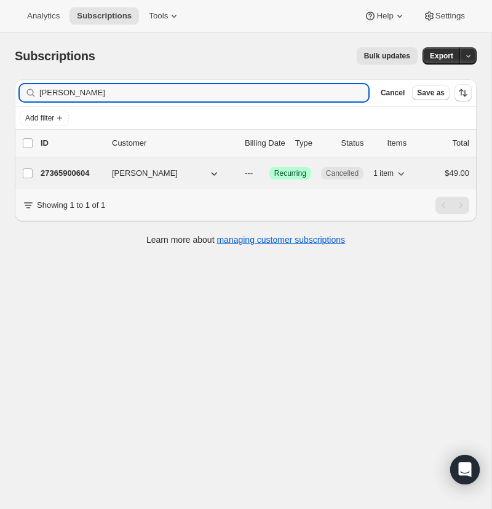
click at [67, 173] on p "27365900604" at bounding box center [72, 173] width 62 height 12
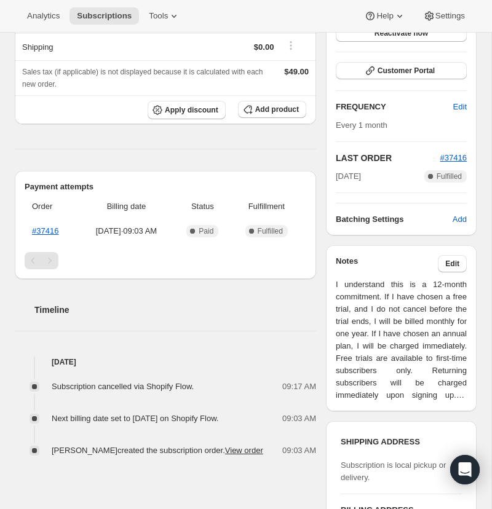
scroll to position [235, 0]
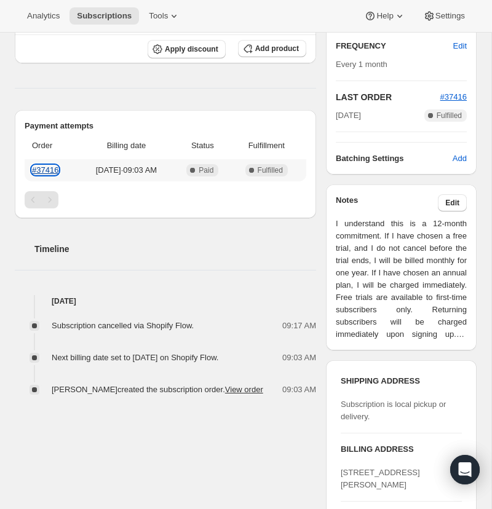
click at [47, 167] on link "#37416" at bounding box center [45, 169] width 26 height 9
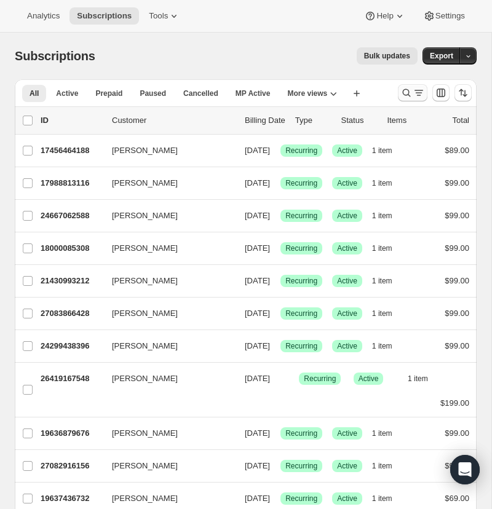
click at [404, 89] on icon "Search and filter results" at bounding box center [406, 93] width 12 height 12
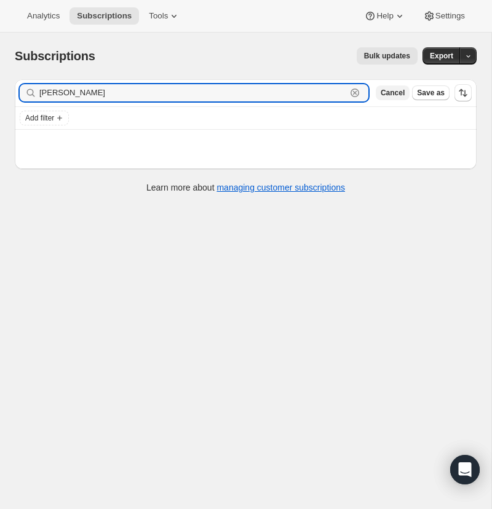
type input "donny forbes"
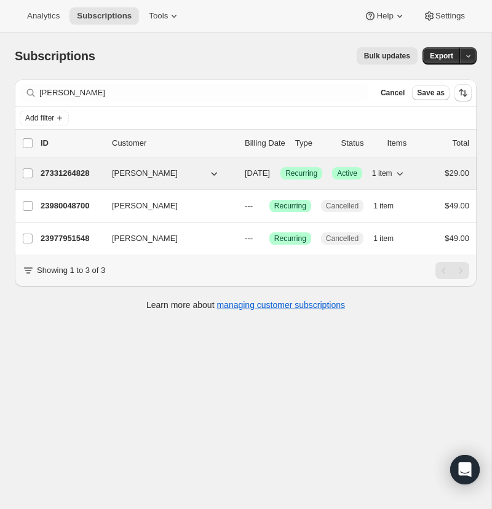
click at [133, 173] on span "Donny Forbes" at bounding box center [145, 173] width 66 height 12
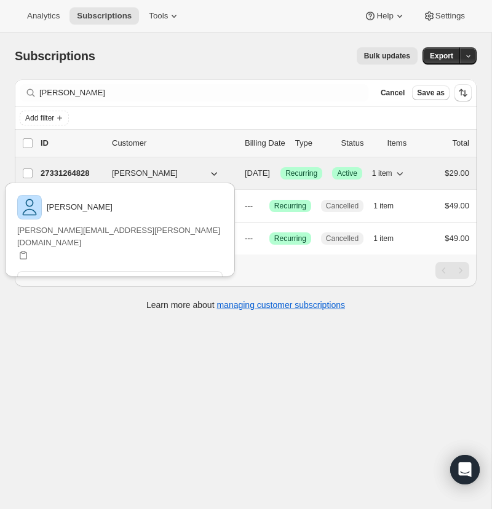
click at [56, 168] on p "27331264828" at bounding box center [72, 173] width 62 height 12
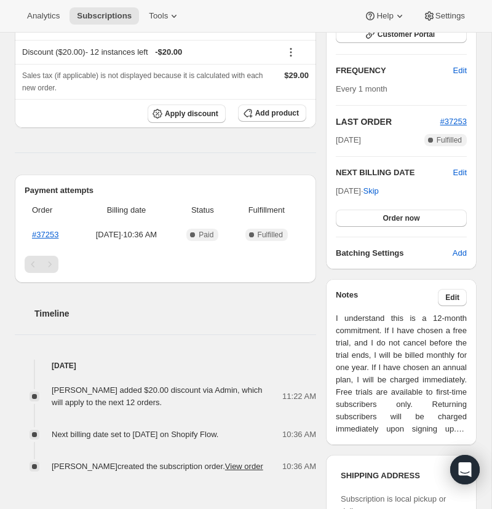
scroll to position [202, 0]
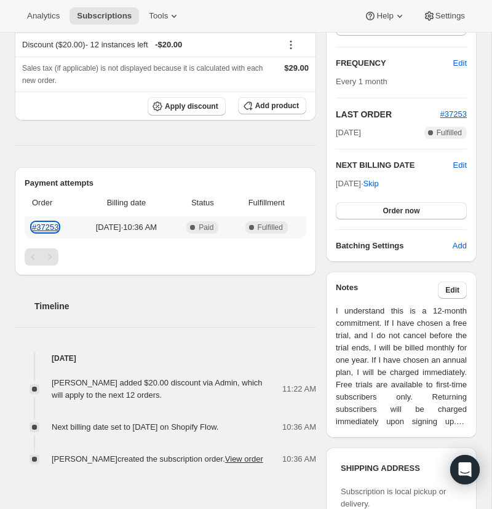
click at [48, 225] on link "#37253" at bounding box center [45, 227] width 26 height 9
